Goal: Find specific page/section: Find specific page/section

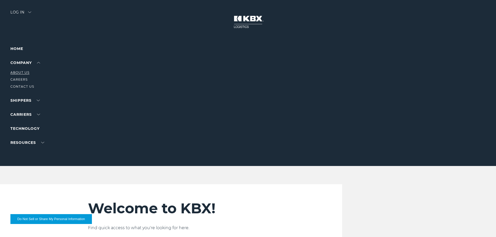
click at [20, 73] on link "About Us" at bounding box center [19, 73] width 19 height 4
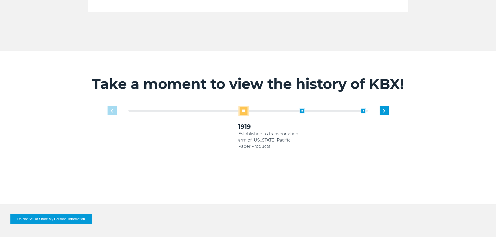
scroll to position [312, 0]
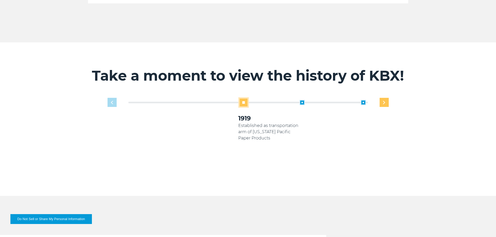
click at [382, 98] on div "Next slide" at bounding box center [383, 102] width 9 height 9
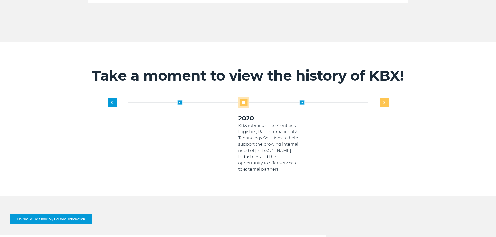
click at [385, 98] on div "Next slide" at bounding box center [383, 102] width 9 height 9
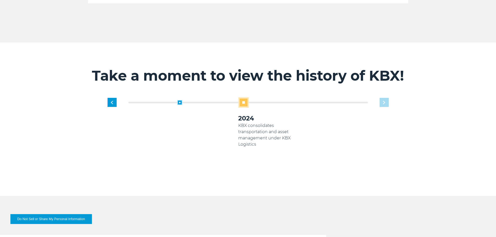
click at [385, 97] on div "1919 Established as transportation arm of Georgia Pacific Paper Products 2005 K…" at bounding box center [269, 134] width 245 height 75
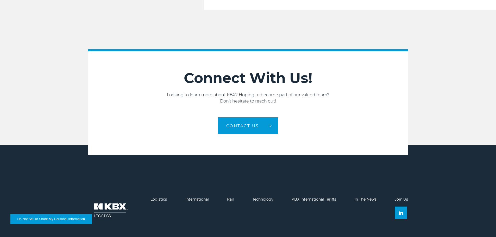
scroll to position [881, 0]
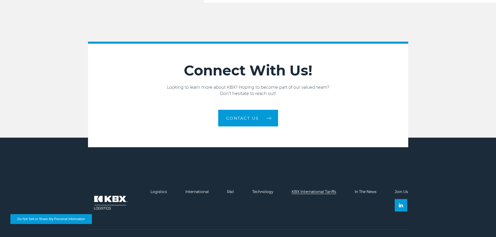
click at [304, 189] on link "KBX International Tariffs" at bounding box center [313, 191] width 44 height 5
